Goal: Task Accomplishment & Management: Use online tool/utility

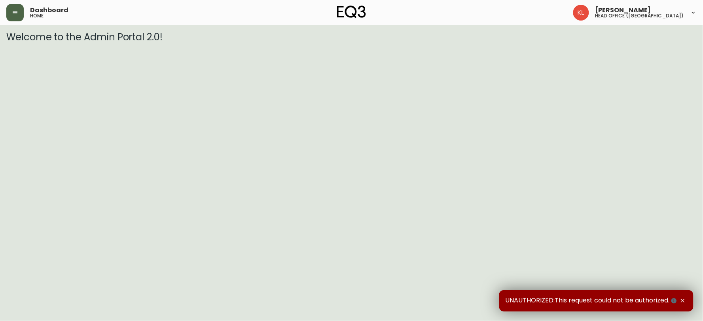
click at [13, 9] on icon "button" at bounding box center [15, 12] width 6 height 6
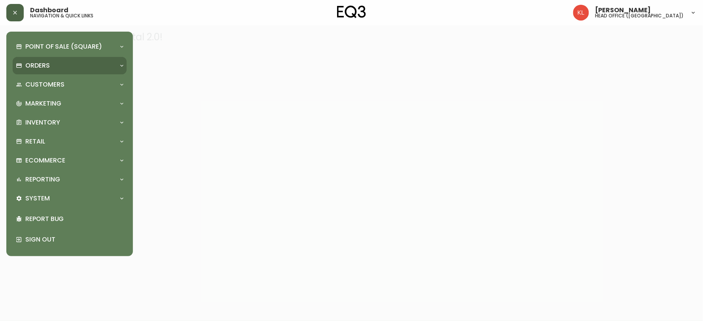
click at [28, 72] on div "Orders" at bounding box center [70, 65] width 114 height 17
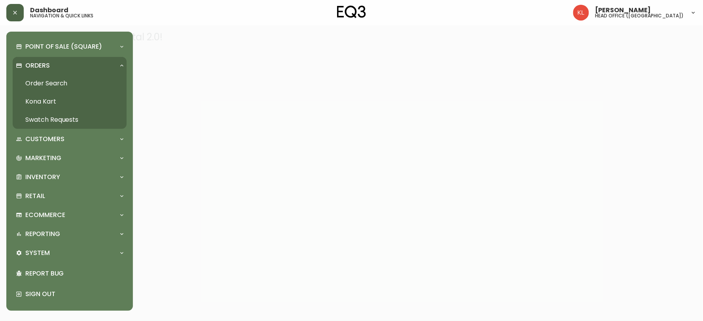
click at [42, 87] on link "Order Search" at bounding box center [70, 83] width 114 height 18
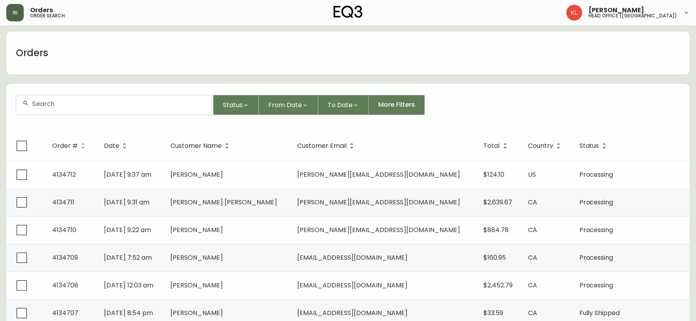
click at [72, 105] on input "text" at bounding box center [119, 104] width 175 height 8
paste input "4131898"
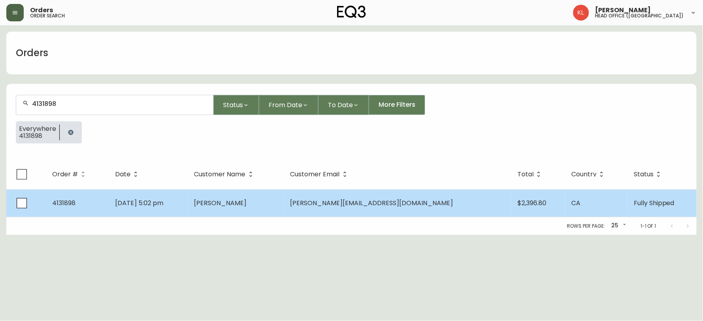
type input "4131898"
click at [149, 200] on span "Mar 23 2025, 5:02 pm" at bounding box center [139, 202] width 48 height 9
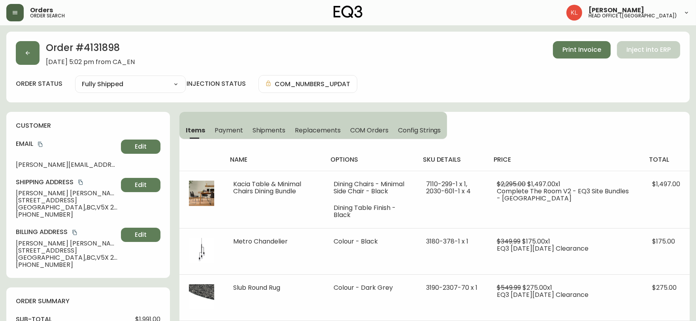
type input "Fully Shipped"
select select "FULLY_SHIPPED"
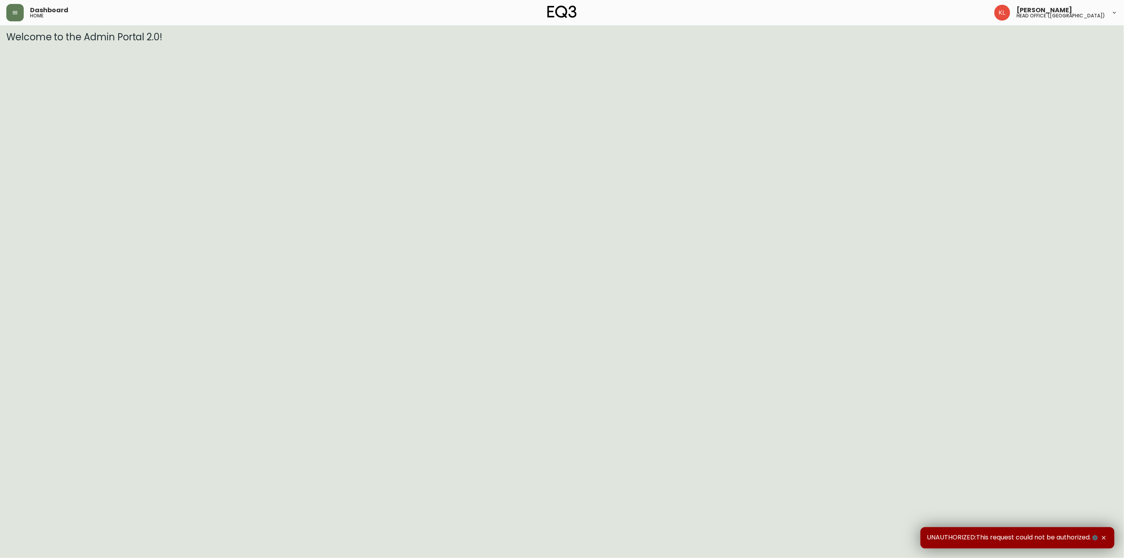
click at [3, 13] on header "Dashboard home Kendra Lorteau head office (canada)" at bounding box center [562, 12] width 1124 height 25
click at [7, 12] on button "button" at bounding box center [14, 12] width 17 height 17
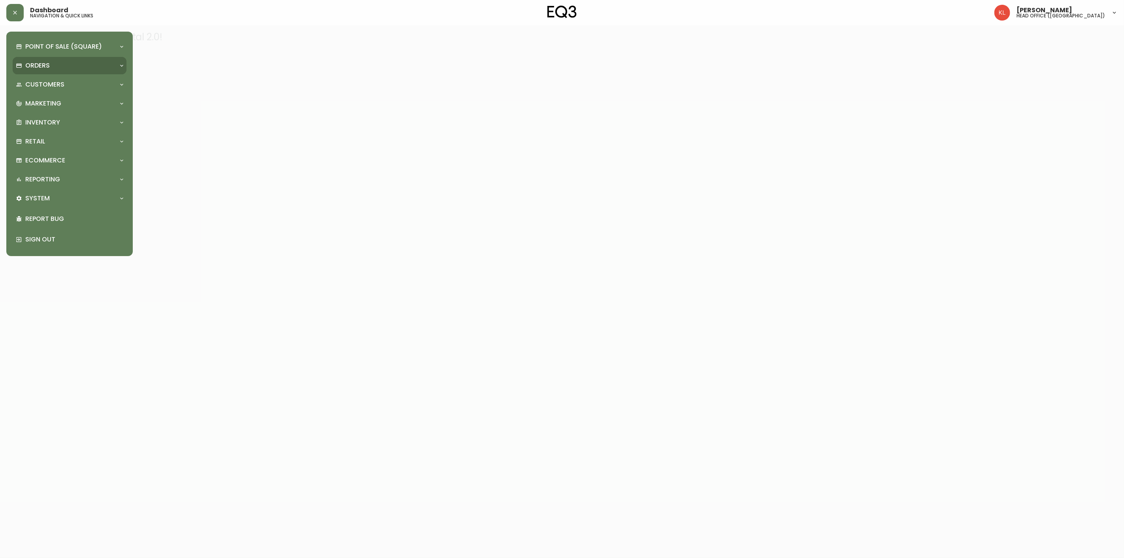
click at [38, 64] on p "Orders" at bounding box center [37, 65] width 25 height 9
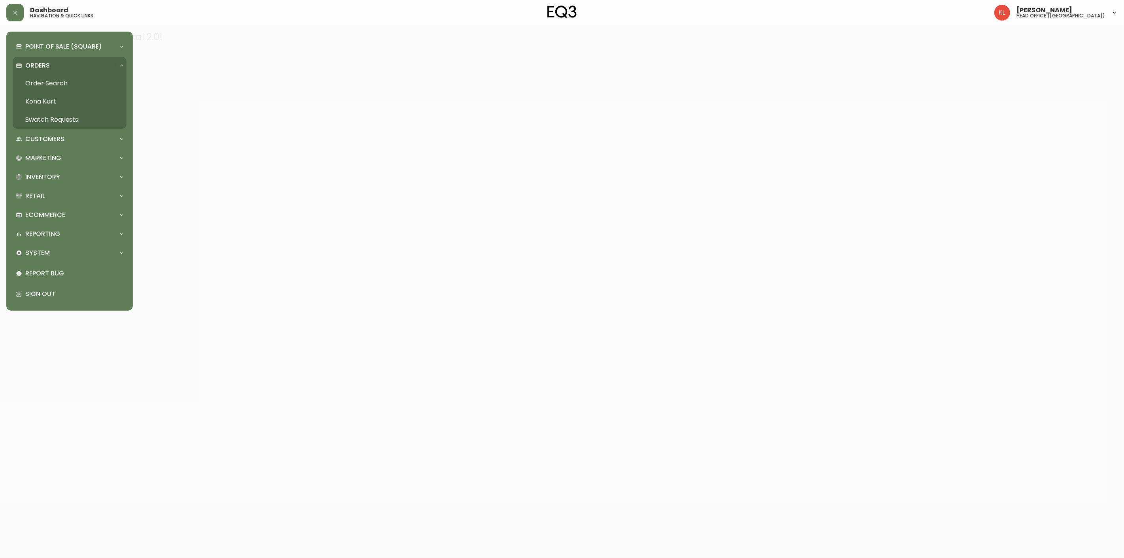
drag, startPoint x: 45, startPoint y: 87, endPoint x: 109, endPoint y: 90, distance: 63.3
click at [45, 87] on link "Order Search" at bounding box center [70, 83] width 114 height 18
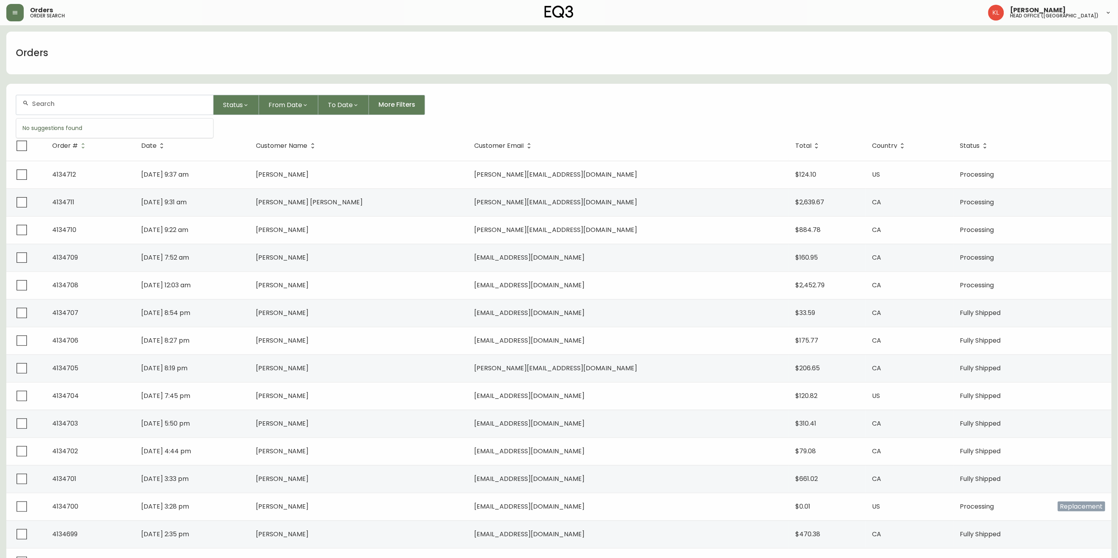
click at [112, 102] on input "text" at bounding box center [119, 104] width 175 height 8
paste input "aquirouet@gmail.com"
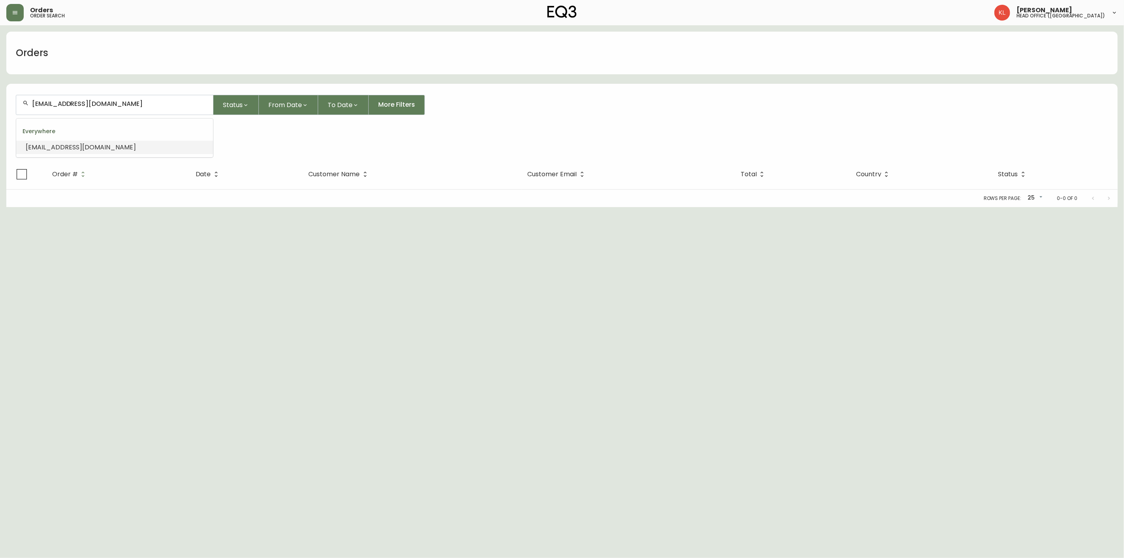
drag, startPoint x: -42, startPoint y: 136, endPoint x: -132, endPoint y: 136, distance: 89.3
click at [0, 136] on html "Orders order search Kendra Lorteau head office (canada) Orders aquirouet@gmail.…" at bounding box center [562, 103] width 1124 height 207
paste input "riggs.kathleen@icloud"
type input "riggs.kathleen@icloud.com"
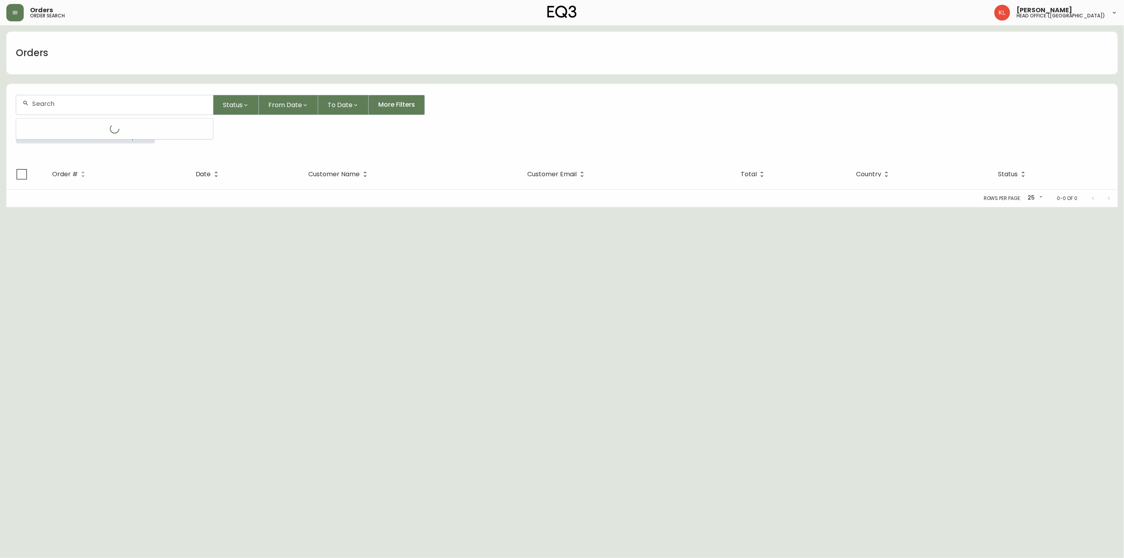
scroll to position [0, 0]
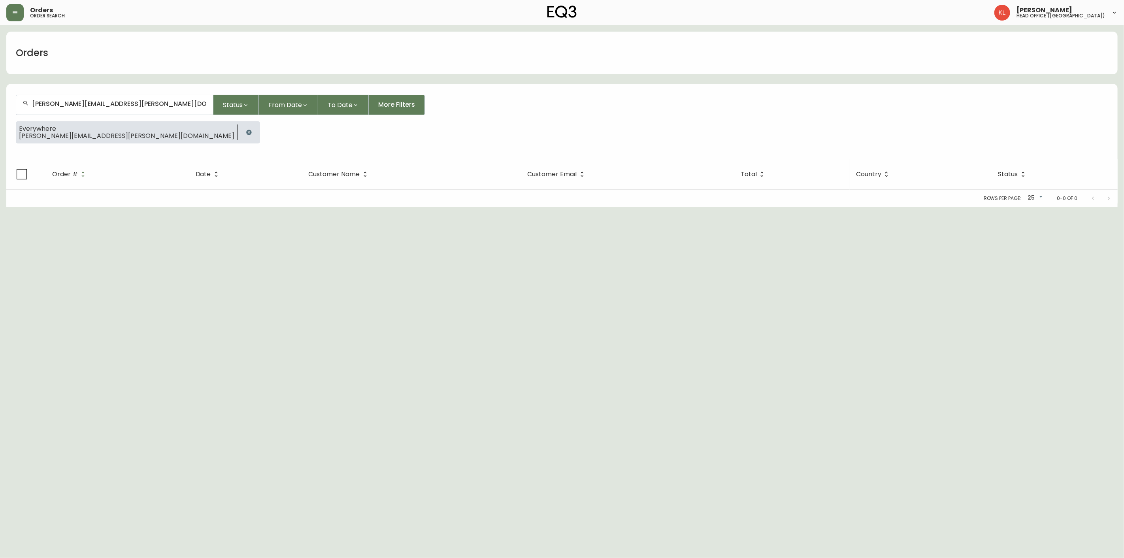
type input "riggs.kathleen@icloud.com"
